Goal: Information Seeking & Learning: Find specific fact

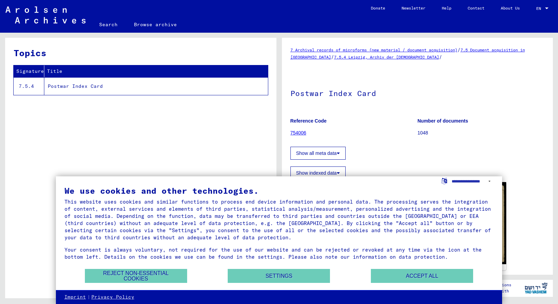
click at [119, 278] on button "Reject non-essential cookies" at bounding box center [136, 276] width 102 height 14
click at [119, 278] on div "Topics Signature Title 7.5.4 Postwar Index Card" at bounding box center [140, 171] width 271 height 266
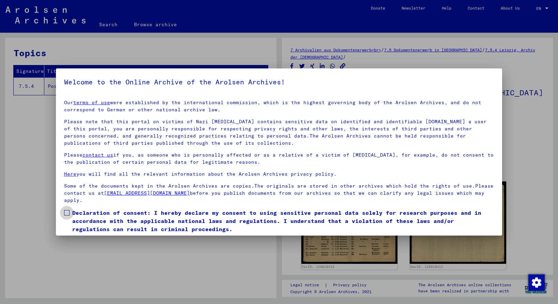
click at [65, 212] on span at bounding box center [66, 212] width 5 height 5
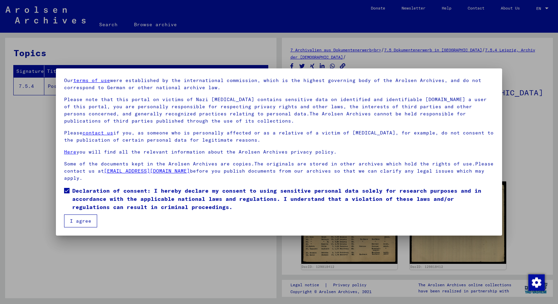
click at [74, 222] on button "I agree" at bounding box center [80, 221] width 33 height 13
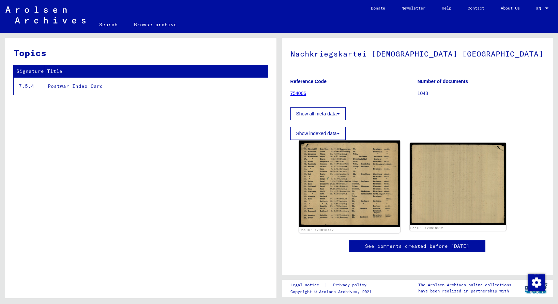
scroll to position [37, 0]
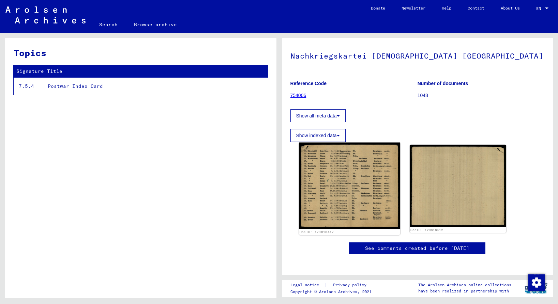
click at [352, 206] on img at bounding box center [349, 186] width 101 height 87
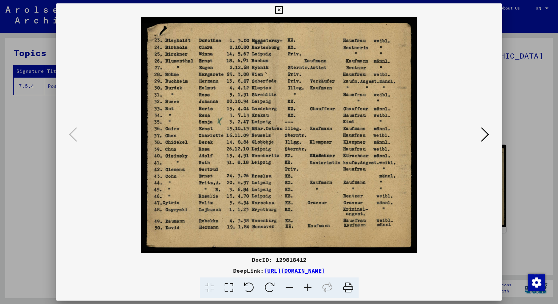
click at [488, 135] on icon at bounding box center [485, 134] width 8 height 16
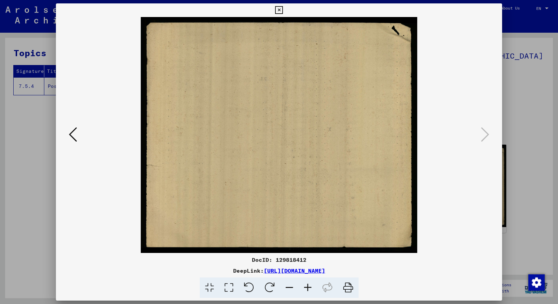
click at [71, 136] on icon at bounding box center [73, 134] width 8 height 16
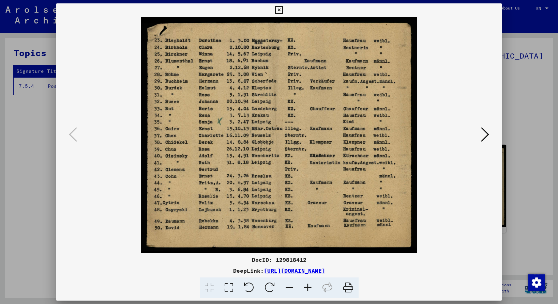
click at [486, 136] on icon at bounding box center [485, 134] width 8 height 16
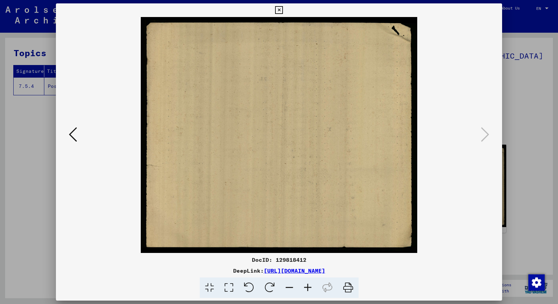
click at [283, 9] on icon at bounding box center [279, 10] width 8 height 8
